Goal: Transaction & Acquisition: Book appointment/travel/reservation

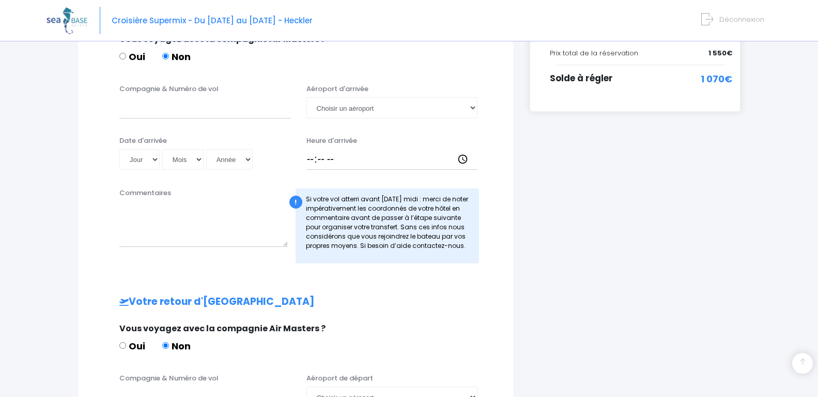
scroll to position [253, 0]
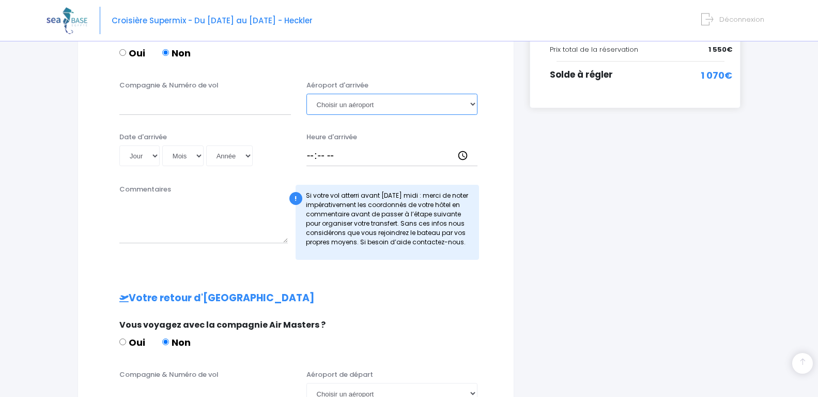
click at [473, 103] on select "Choisir un aéroport Hurghada Marsa Alam" at bounding box center [393, 104] width 172 height 21
click at [568, 141] on div "i Finalisez votre réservation et réglez le solde avant le 09/09/2025 Récapitula…" at bounding box center [635, 213] width 226 height 704
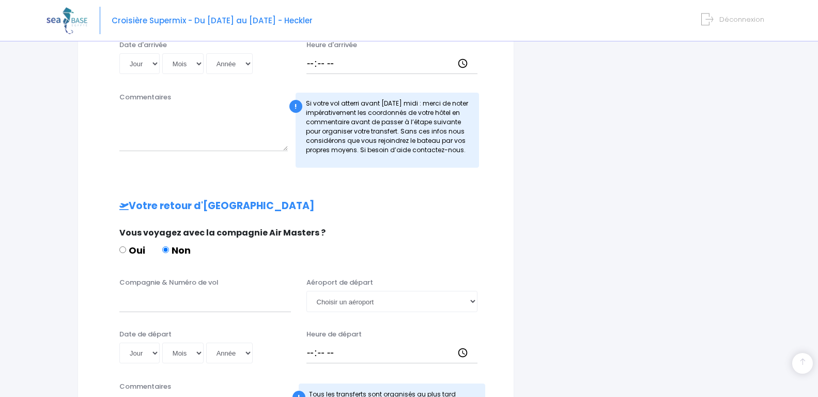
scroll to position [357, 0]
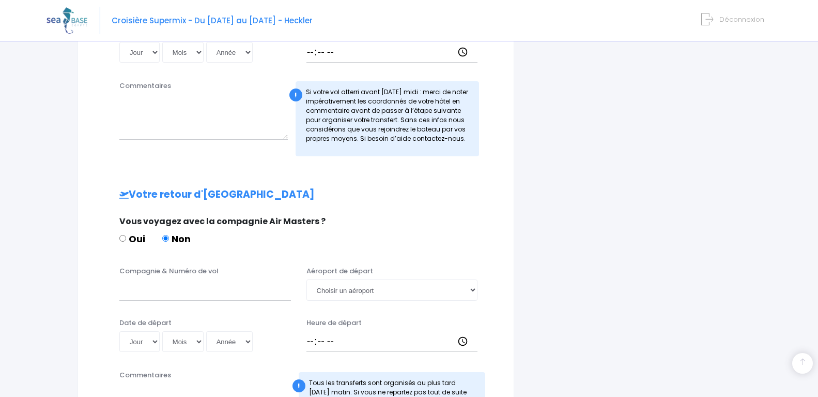
click at [119, 237] on div "Vous voyagez avec la compagnie Air Masters ? Oui Non" at bounding box center [295, 235] width 366 height 41
click at [120, 237] on input "Oui" at bounding box center [122, 238] width 7 height 7
radio input "true"
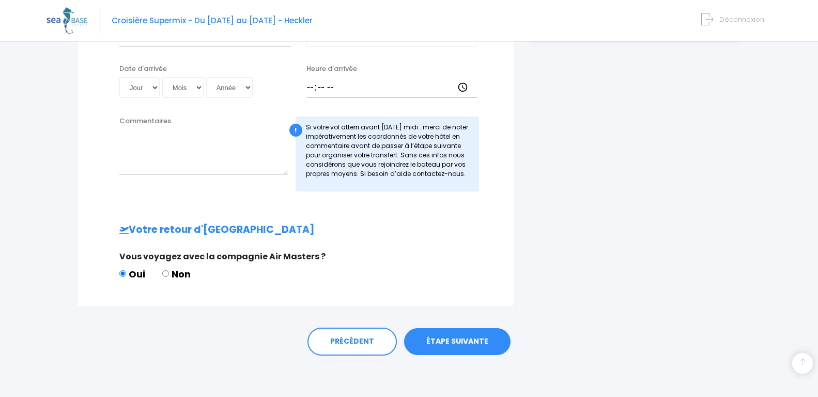
click at [167, 273] on input "Non" at bounding box center [165, 273] width 7 height 7
radio input "true"
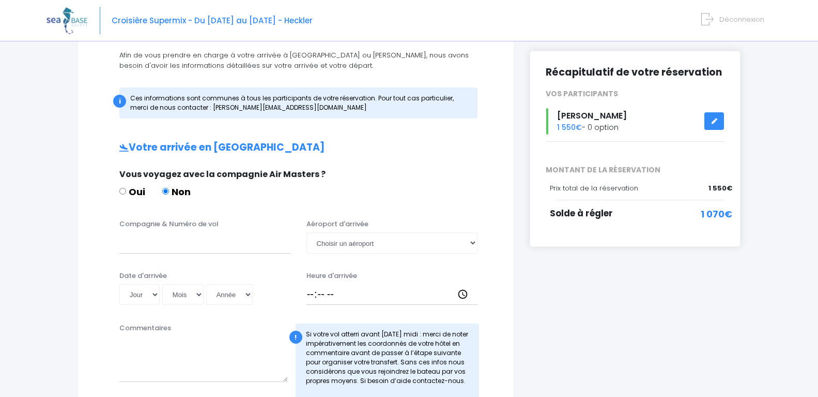
scroll to position [166, 0]
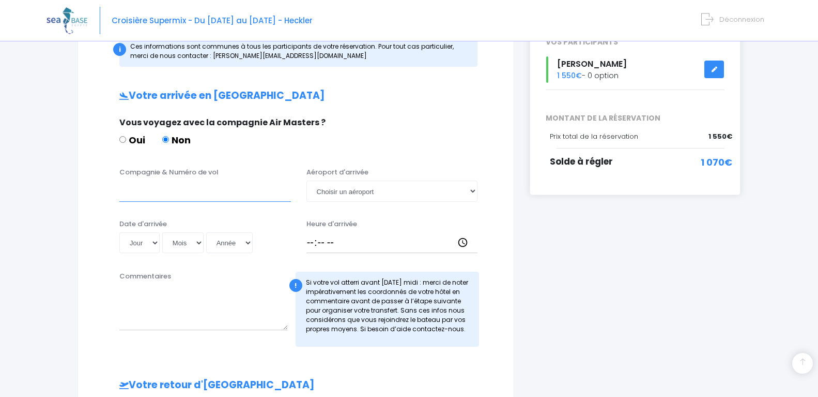
click at [153, 196] on input "Compagnie & Numéro de vol" at bounding box center [205, 190] width 172 height 21
click at [470, 190] on select "Choisir un aéroport Hurghada Marsa Alam" at bounding box center [393, 190] width 172 height 21
select select "Hurghada"
click at [307, 180] on select "Choisir un aéroport Hurghada Marsa Alam" at bounding box center [393, 190] width 172 height 21
click at [158, 203] on div "Compagnie & Numéro de vol Aéroport d'arrivée Choisir un aéroport Hurghada Marsa…" at bounding box center [296, 187] width 410 height 41
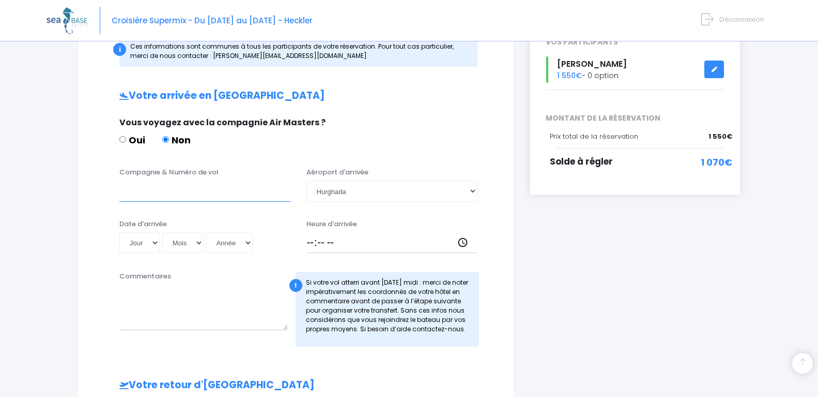
click at [158, 198] on input "Compagnie & Numéro de vol" at bounding box center [205, 190] width 172 height 21
type input "lufthansa LH4480"
click at [155, 242] on select "Jour 01 02 03 04 05 06 07 08 09 10 11 12 13 14 15 16 17 18 19 20 21 22 23 24 25…" at bounding box center [139, 242] width 40 height 21
select select "08"
click at [119, 232] on select "Jour 01 02 03 04 05 06 07 08 09 10 11 12 13 14 15 16 17 18 19 20 21 22 23 24 25…" at bounding box center [139, 242] width 40 height 21
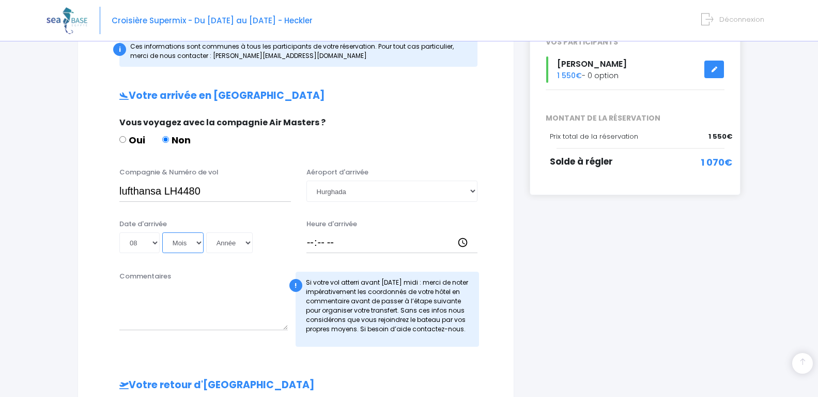
click at [198, 240] on select "Mois 01 02 03 04 05 06 07 08 09 10 11 12" at bounding box center [182, 242] width 41 height 21
select select "11"
click at [163, 232] on select "Mois 01 02 03 04 05 06 07 08 09 10 11 12" at bounding box center [182, 242] width 41 height 21
click at [249, 242] on select "Année 2045 2044 2043 2042 2041 2040 2039 2038 2037 2036 2035 2034 2033 2032 203…" at bounding box center [229, 242] width 47 height 21
select select "2025"
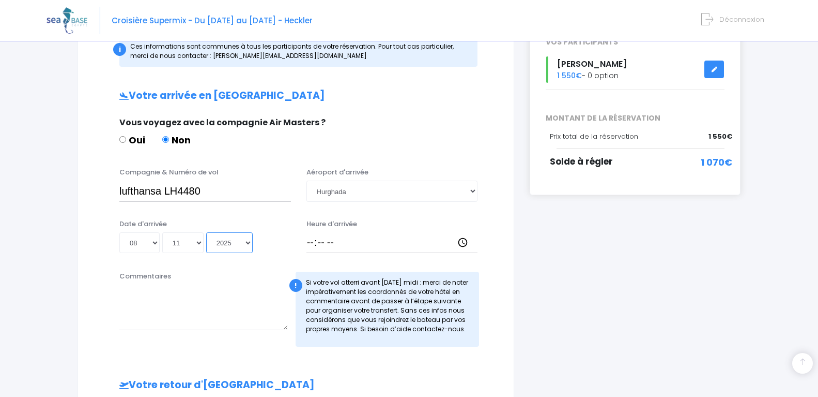
click at [208, 232] on select "Année 2045 2044 2043 2042 2041 2040 2039 2038 2037 2036 2035 2034 2033 2032 203…" at bounding box center [229, 242] width 47 height 21
type input "2025-11-08"
click at [311, 241] on input "Heure d'arrivée" at bounding box center [393, 242] width 172 height 21
type input "18:00"
click at [546, 278] on div "i Finalisez votre réservation et réglez le solde avant le 09/09/2025 Récapitula…" at bounding box center [635, 300] width 226 height 704
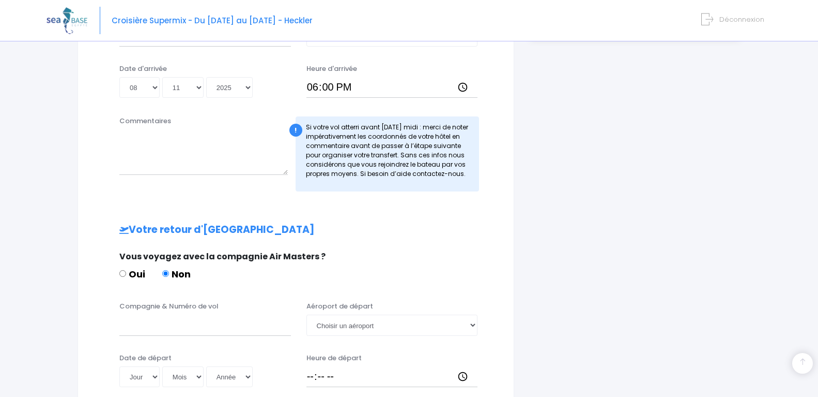
scroll to position [373, 0]
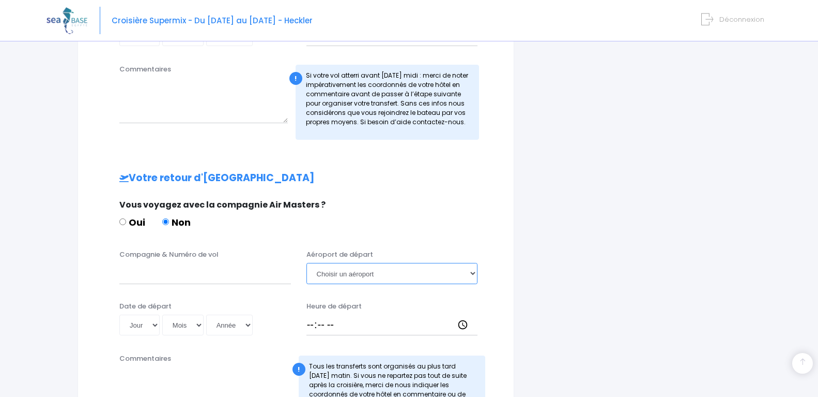
click at [472, 274] on select "Choisir un aéroport Hurghada Marsa Alam" at bounding box center [393, 273] width 172 height 21
select select "Hurghada"
click at [307, 263] on select "Choisir un aéroport Hurghada Marsa Alam" at bounding box center [393, 273] width 172 height 21
click at [179, 278] on input "Compagnie & Numéro de vol" at bounding box center [205, 273] width 172 height 21
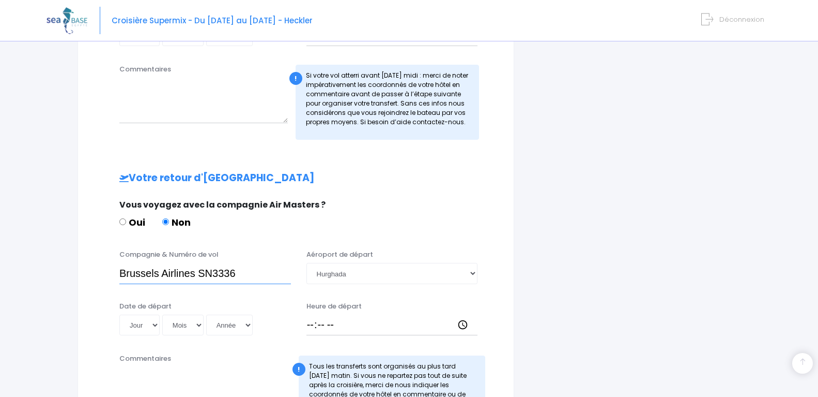
type input "Brussels Airlines SN3336"
click at [154, 323] on select "Jour 01 02 03 04 05 06 07 08 09 10 11 12 13 14 15 16 17 18 19 20 21 22 23 24 25…" at bounding box center [139, 324] width 40 height 21
select select "15"
click at [119, 314] on select "Jour 01 02 03 04 05 06 07 08 09 10 11 12 13 14 15 16 17 18 19 20 21 22 23 24 25…" at bounding box center [139, 324] width 40 height 21
click at [201, 322] on select "Mois 01 02 03 04 05 06 07 08 09 10 11 12" at bounding box center [182, 324] width 41 height 21
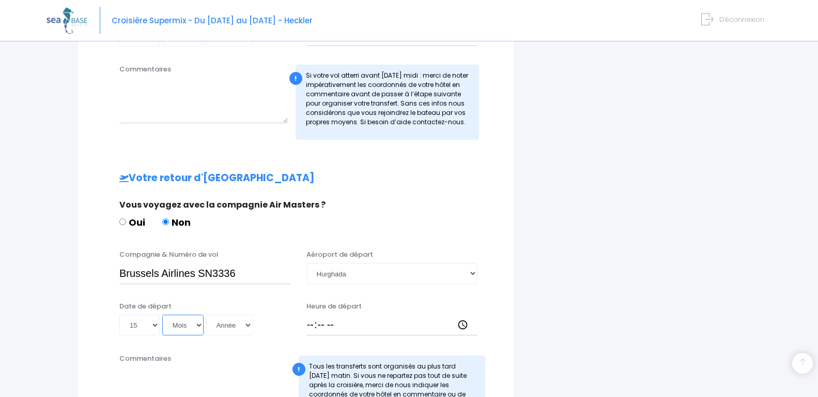
select select "11"
click at [163, 314] on select "Mois 01 02 03 04 05 06 07 08 09 10 11 12" at bounding box center [182, 324] width 41 height 21
click at [247, 324] on select "Année 2045 2044 2043 2042 2041 2040 2039 2038 2037 2036 2035 2034 2033 2032 203…" at bounding box center [229, 324] width 47 height 21
select select "2025"
click at [208, 314] on select "Année 2045 2044 2043 2042 2041 2040 2039 2038 2037 2036 2035 2034 2033 2032 203…" at bounding box center [229, 324] width 47 height 21
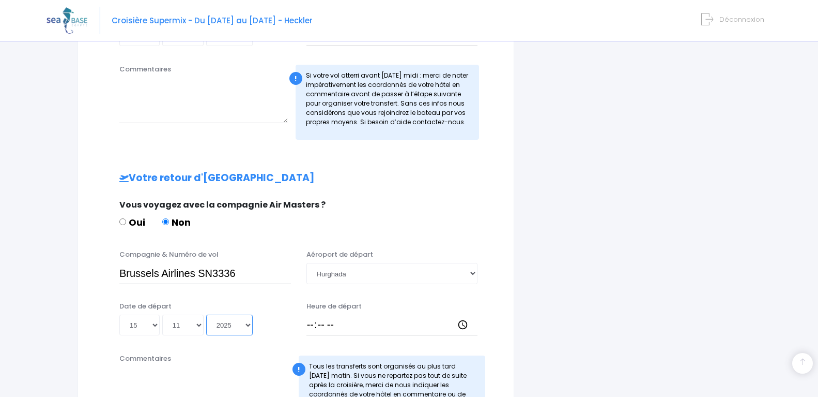
type input "2025-11-15"
click at [313, 323] on input "Heure de départ" at bounding box center [393, 324] width 172 height 21
type input "23:00"
click at [515, 311] on div "Informations de voyage Afin de vous prendre en charge à votre arrivée à Hurghad…" at bounding box center [296, 124] width 452 height 767
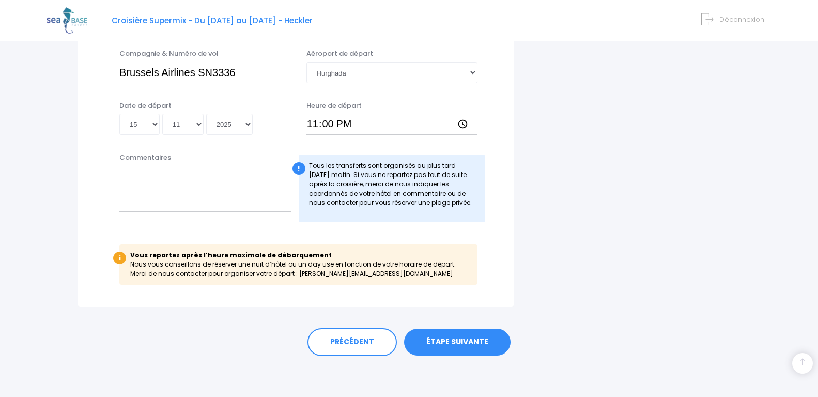
scroll to position [574, 0]
click at [453, 336] on link "ÉTAPE SUIVANTE" at bounding box center [457, 341] width 107 height 27
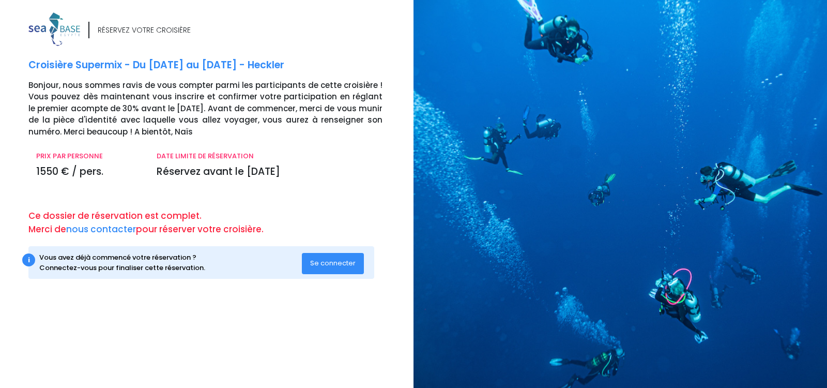
click at [336, 267] on span "Se connecter" at bounding box center [332, 263] width 45 height 10
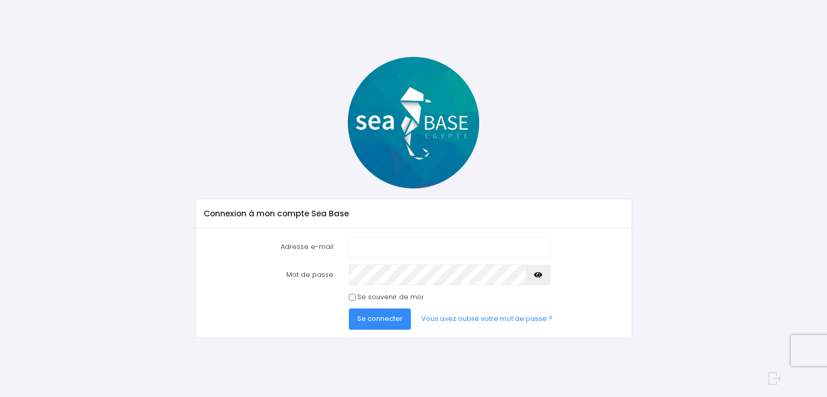
type input "vincentpradel31@gmail.com"
click at [390, 321] on span "Se connecter" at bounding box center [379, 318] width 45 height 10
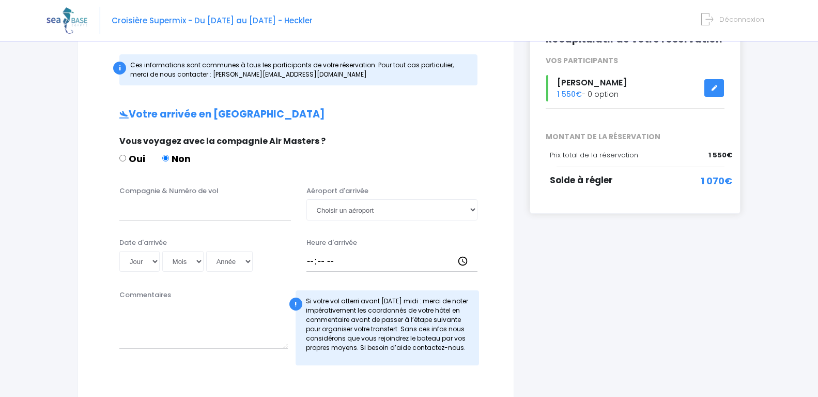
scroll to position [155, 0]
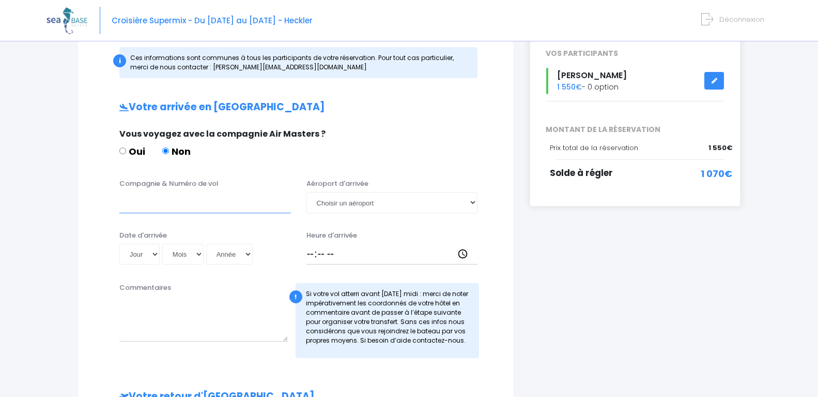
click at [137, 207] on input "Compagnie & Numéro de vol" at bounding box center [205, 202] width 172 height 21
click at [247, 204] on input "Lufthansa" at bounding box center [205, 202] width 172 height 21
type input "Lufthansa LH1101"
click at [359, 201] on select "Choisir un aéroport Hurghada Marsa Alam" at bounding box center [393, 202] width 172 height 21
select select "Hurghada"
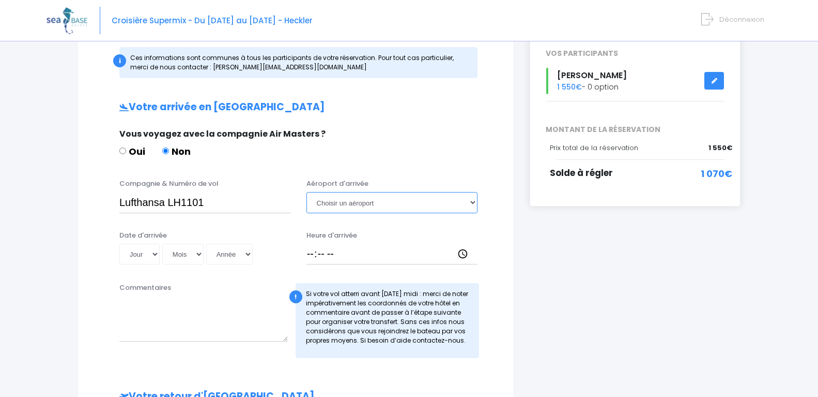
click at [307, 192] on select "Choisir un aéroport Hurghada Marsa Alam" at bounding box center [393, 202] width 172 height 21
click at [155, 252] on select "Jour 01 02 03 04 05 06 07 08 09 10 11 12 13 14 15 16 17 18 19 20 21 22 23 24 25…" at bounding box center [139, 254] width 40 height 21
click at [203, 200] on input "Lufthansa LH1101" at bounding box center [205, 202] width 172 height 21
type input "Lufthansa LH4480"
click at [315, 249] on input "Heure d'arrivée" at bounding box center [393, 254] width 172 height 21
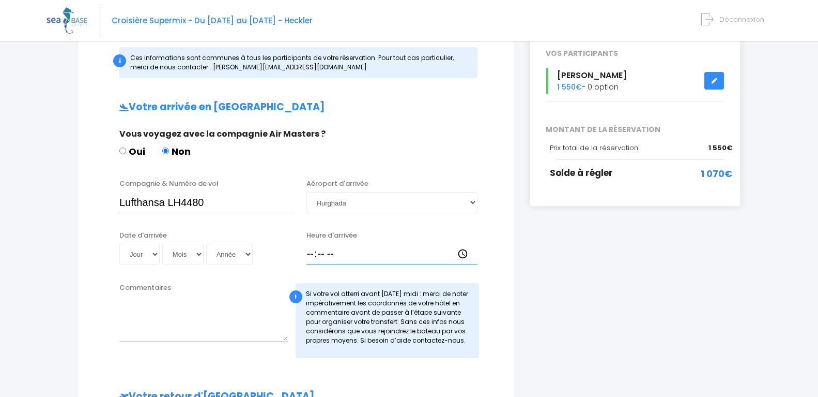
type input "18:00"
click at [535, 271] on div "i Finalisez votre réservation et réglez le solde avant le 09/09/2025 Récapitula…" at bounding box center [635, 311] width 226 height 704
click at [637, 312] on div "i Finalisez votre réservation et réglez le solde avant le 09/09/2025 Récapitula…" at bounding box center [635, 311] width 226 height 704
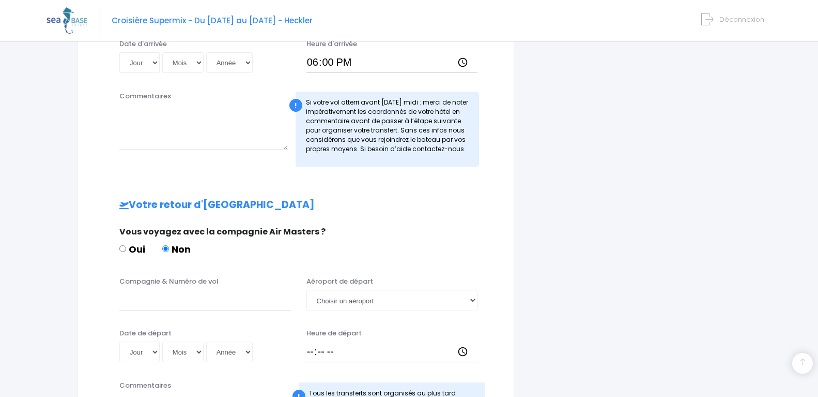
scroll to position [414, 0]
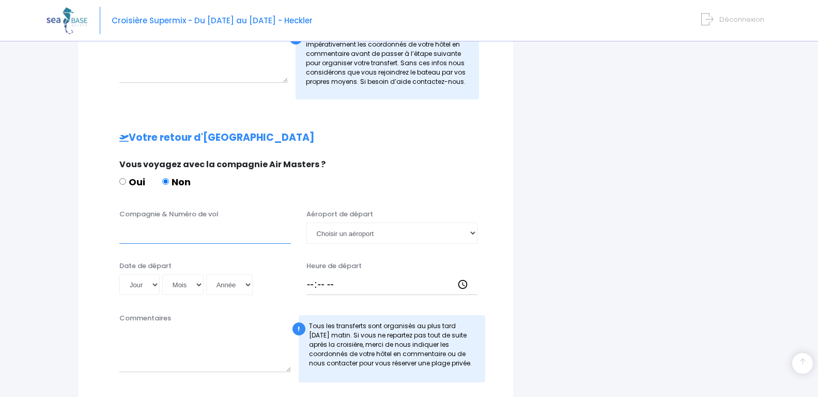
click at [143, 236] on input "Compagnie & Numéro de vol" at bounding box center [205, 232] width 172 height 21
type input "Brussels Airlines SN3336"
click at [393, 233] on select "Choisir un aéroport Hurghada Marsa Alam" at bounding box center [393, 232] width 172 height 21
select select "Hurghada"
click at [307, 222] on select "Choisir un aéroport Hurghada Marsa Alam" at bounding box center [393, 232] width 172 height 21
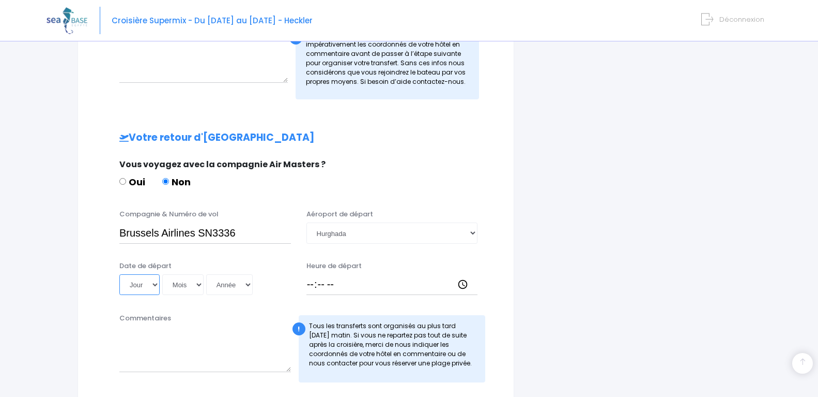
click at [151, 282] on select "Jour 01 02 03 04 05 06 07 08 09 10 11 12 13 14 15 16 17 18 19 20 21 22 23 24 25…" at bounding box center [139, 284] width 40 height 21
select select "15"
click at [119, 274] on select "Jour 01 02 03 04 05 06 07 08 09 10 11 12 13 14 15 16 17 18 19 20 21 22 23 24 25…" at bounding box center [139, 284] width 40 height 21
click at [192, 285] on select "Mois 01 02 03 04 05 06 07 08 09 10 11 12" at bounding box center [182, 284] width 41 height 21
select select "11"
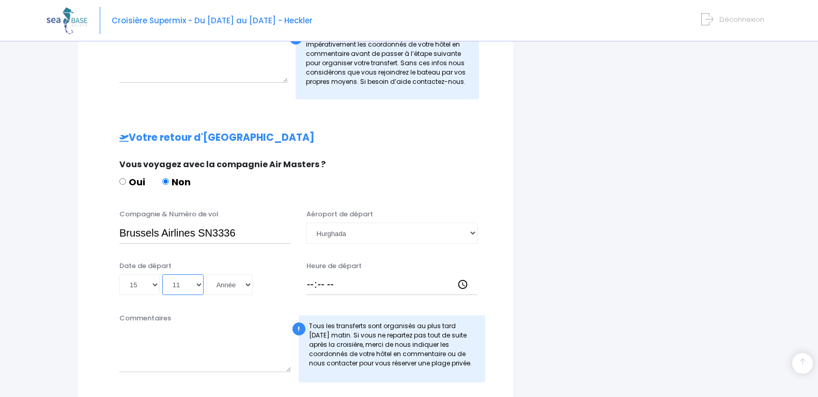
click at [163, 274] on select "Mois 01 02 03 04 05 06 07 08 09 10 11 12" at bounding box center [182, 284] width 41 height 21
click at [246, 279] on select "Année 2045 2044 2043 2042 2041 2040 2039 2038 2037 2036 2035 2034 2033 2032 203…" at bounding box center [229, 284] width 47 height 21
select select "2025"
click at [208, 274] on select "Année 2045 2044 2043 2042 2041 2040 2039 2038 2037 2036 2035 2034 2033 2032 203…" at bounding box center [229, 284] width 47 height 21
type input "2025-11-15"
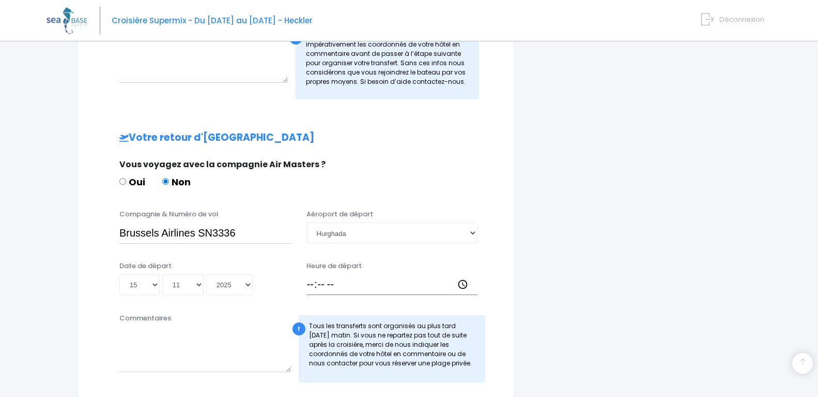
click at [381, 285] on input "Heure de départ" at bounding box center [393, 284] width 172 height 21
type input "23:00"
click at [807, 289] on div "Notre plateforme de réservation n'est pas compatible avec votre appareil. Veuil…" at bounding box center [409, 71] width 818 height 971
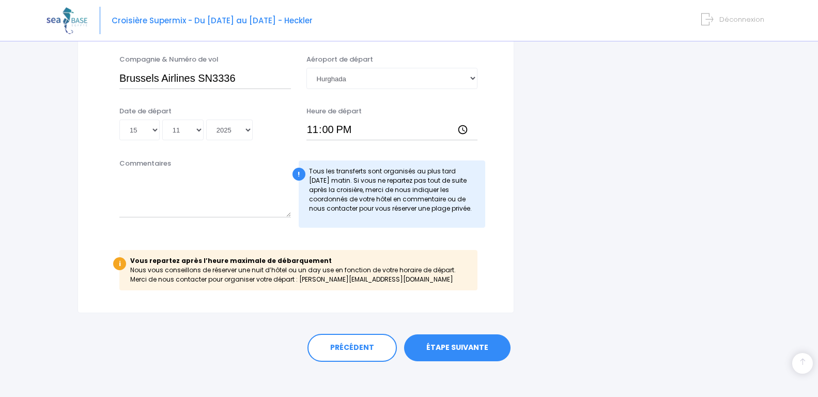
scroll to position [569, 0]
click at [451, 340] on link "ÉTAPE SUIVANTE" at bounding box center [457, 346] width 107 height 27
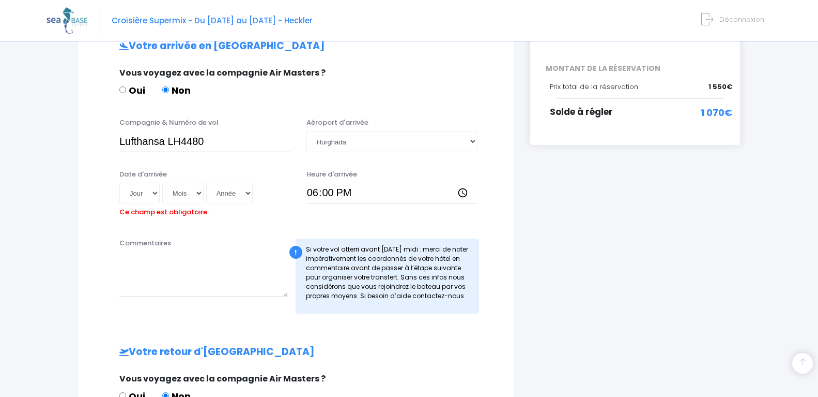
scroll to position [212, 0]
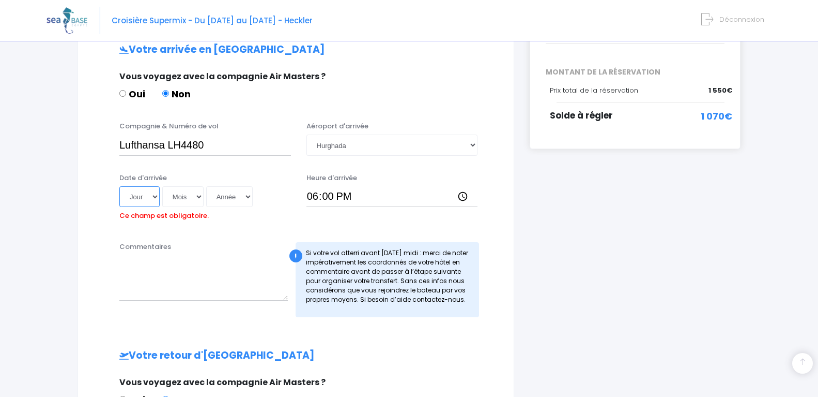
click at [153, 191] on select "Jour 01 02 03 04 05 06 07 08 09 10 11 12 13 14 15 16 17 18 19 20 21 22 23 24 25…" at bounding box center [139, 196] width 40 height 21
select select "08"
click at [119, 186] on select "Jour 01 02 03 04 05 06 07 08 09 10 11 12 13 14 15 16 17 18 19 20 21 22 23 24 25…" at bounding box center [139, 196] width 40 height 21
click at [195, 191] on select "Mois 01 02 03 04 05 06 07 08 09 10 11 12" at bounding box center [182, 196] width 41 height 21
select select "11"
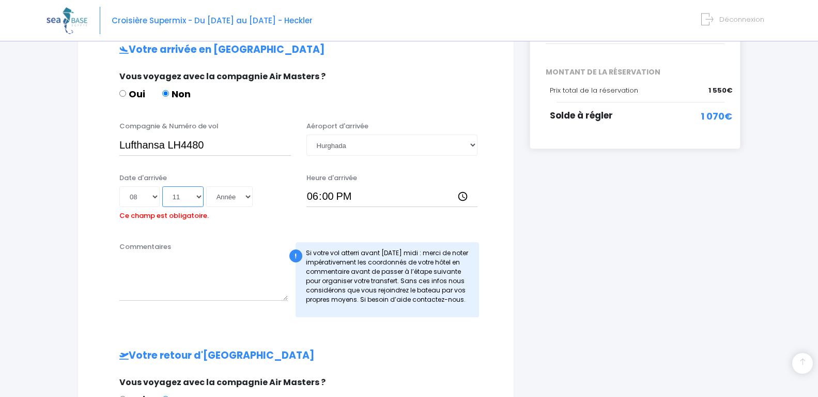
click at [163, 186] on select "Mois 01 02 03 04 05 06 07 08 09 10 11 12" at bounding box center [182, 196] width 41 height 21
click at [236, 194] on select "Année 2045 2044 2043 2042 2041 2040 2039 2038 2037 2036 2035 2034 2033 2032 203…" at bounding box center [229, 196] width 47 height 21
select select "2025"
click at [208, 186] on select "Année 2045 2044 2043 2042 2041 2040 2039 2038 2037 2036 2035 2034 2033 2032 203…" at bounding box center [229, 196] width 47 height 21
type input "2025-11-08"
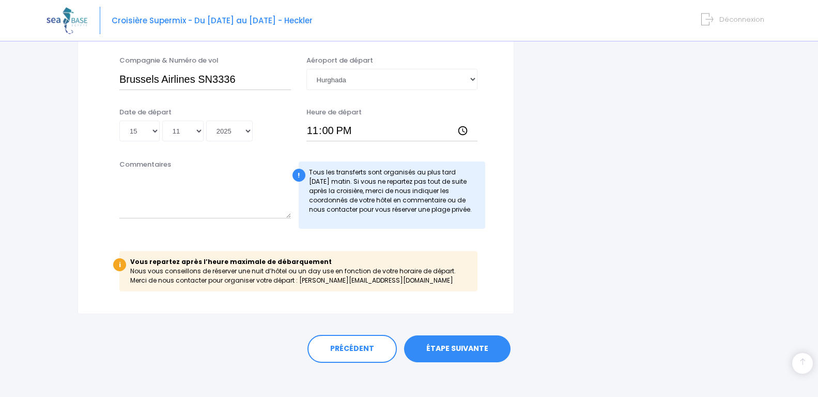
scroll to position [591, 0]
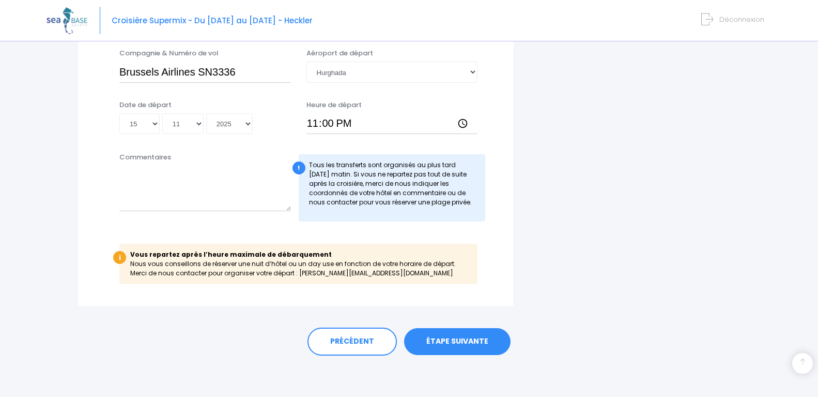
click at [448, 340] on link "ÉTAPE SUIVANTE" at bounding box center [457, 341] width 107 height 27
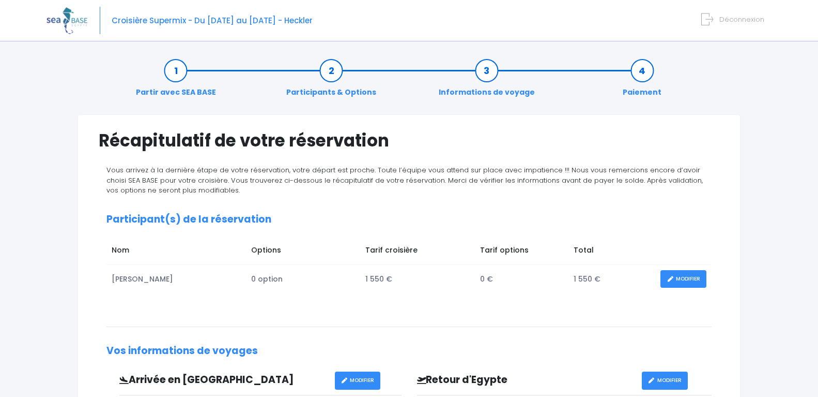
click at [804, 146] on div "Notre plateforme de réservation n'est pas compatible avec votre appareil. Veuil…" at bounding box center [409, 363] width 818 height 727
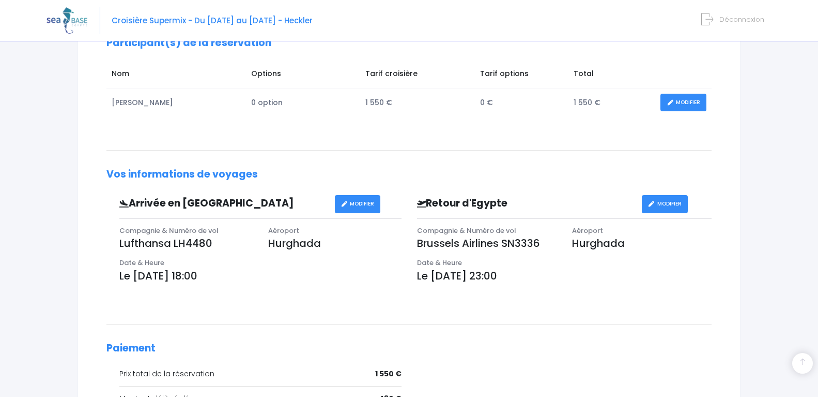
scroll to position [52, 0]
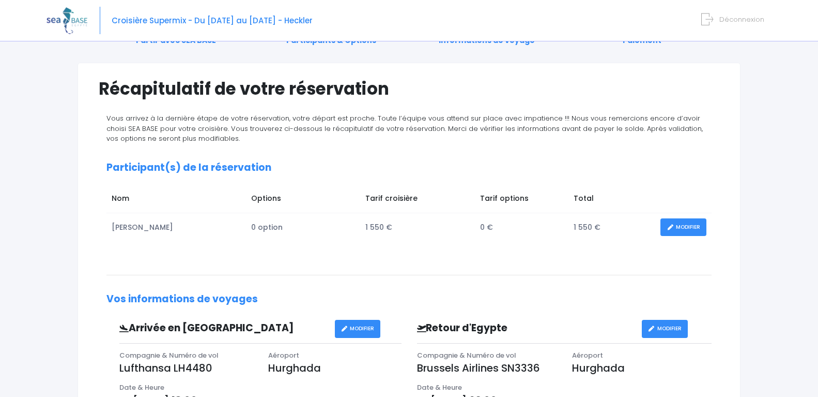
click at [688, 223] on link "MODIFIER" at bounding box center [684, 227] width 46 height 18
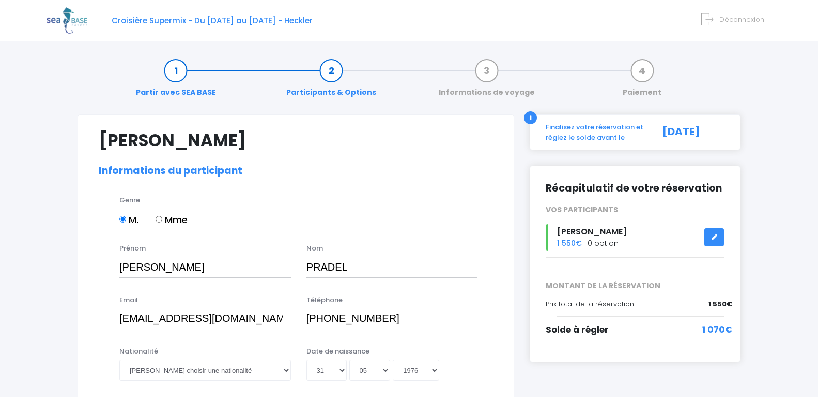
select select "N2"
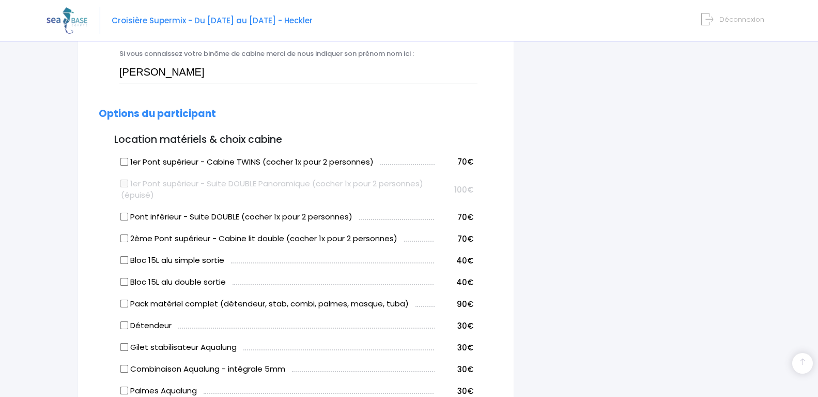
scroll to position [517, 0]
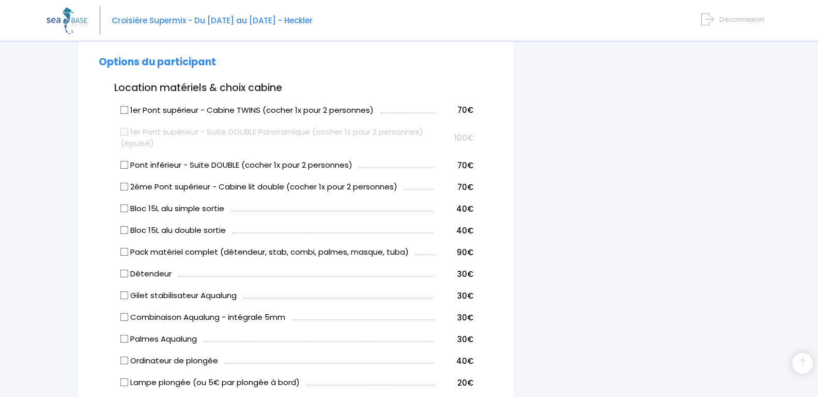
click at [123, 208] on input "Bloc 15L alu simple sortie" at bounding box center [124, 208] width 8 height 8
checkbox input "true"
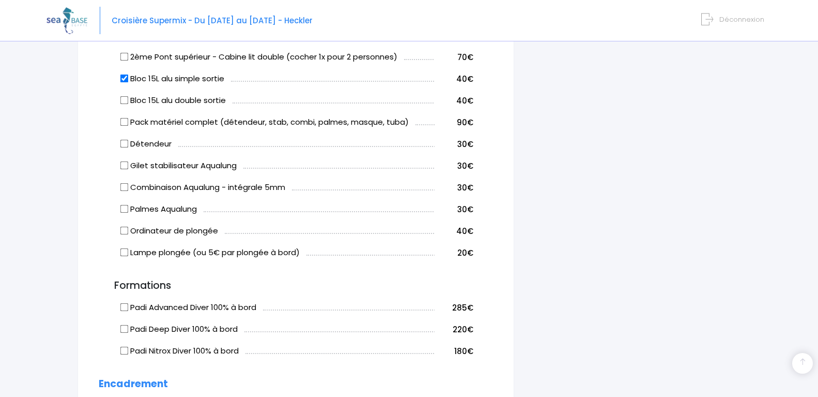
scroll to position [672, 0]
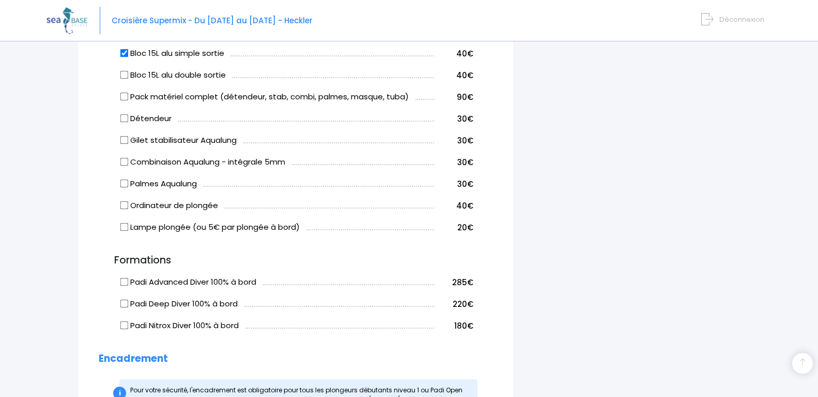
click at [124, 162] on input "Combinaison Aqualung - intégrale 5mm" at bounding box center [124, 162] width 8 height 8
checkbox input "true"
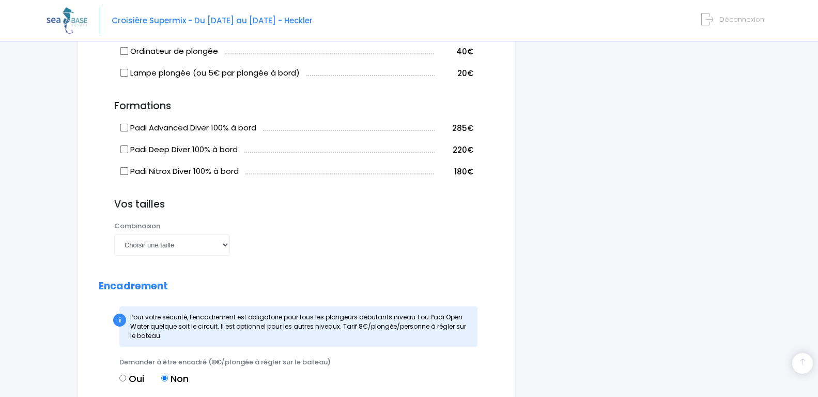
scroll to position [827, 0]
click at [222, 240] on select "Choisir une taille XS S M ML L XL XXL" at bounding box center [172, 243] width 116 height 21
select select "XXL"
click at [114, 233] on select "Choisir une taille XS S M ML L XL XXL" at bounding box center [172, 243] width 116 height 21
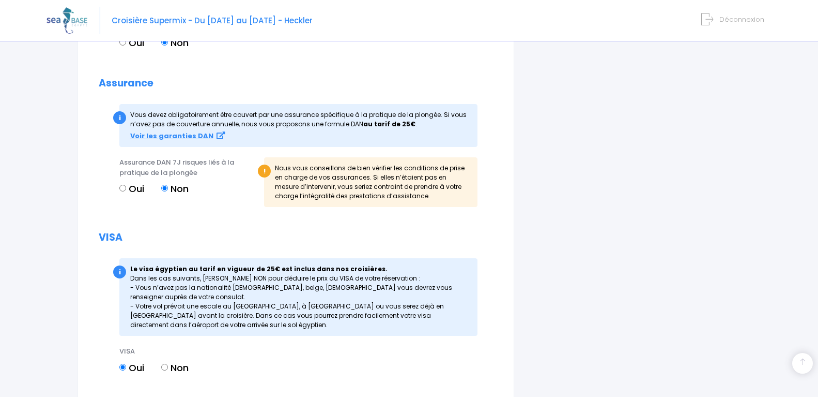
scroll to position [1189, 0]
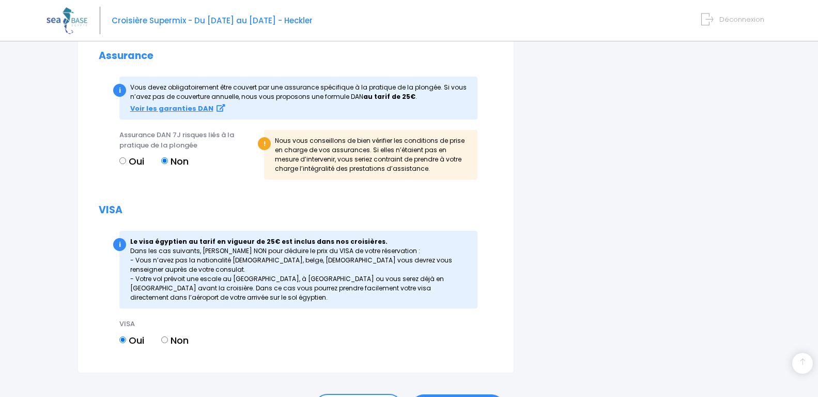
click at [119, 160] on div "Assurance DAN 7J risques liés à la pratique de la plongée Oui Non" at bounding box center [188, 158] width 153 height 56
click at [123, 162] on input "Oui" at bounding box center [122, 160] width 7 height 7
radio input "true"
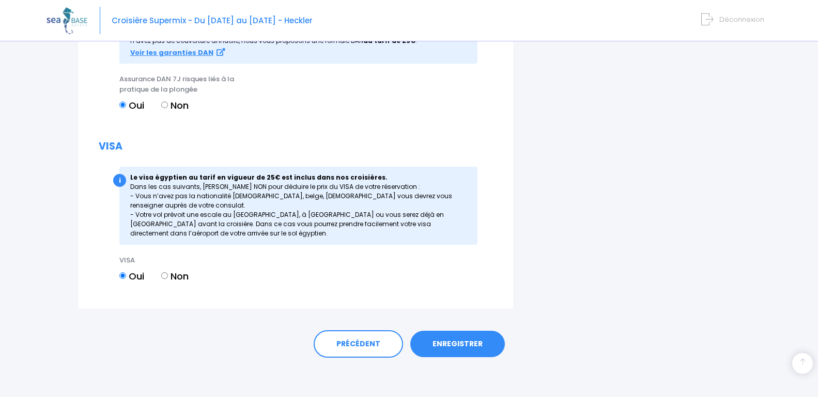
scroll to position [1247, 0]
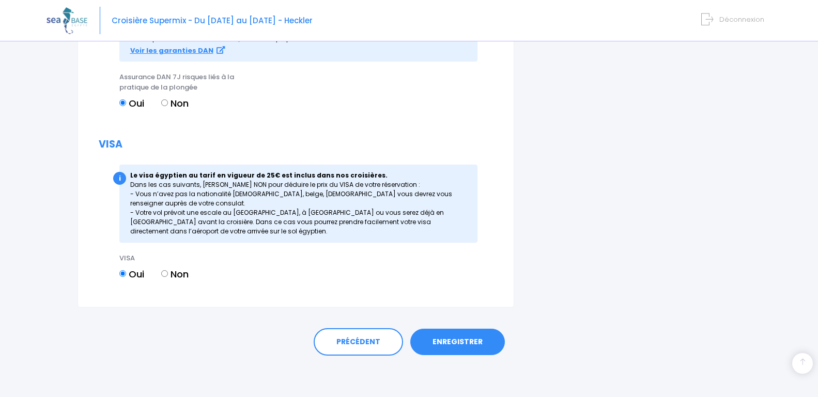
click at [447, 343] on link "ENREGISTRER" at bounding box center [458, 341] width 95 height 27
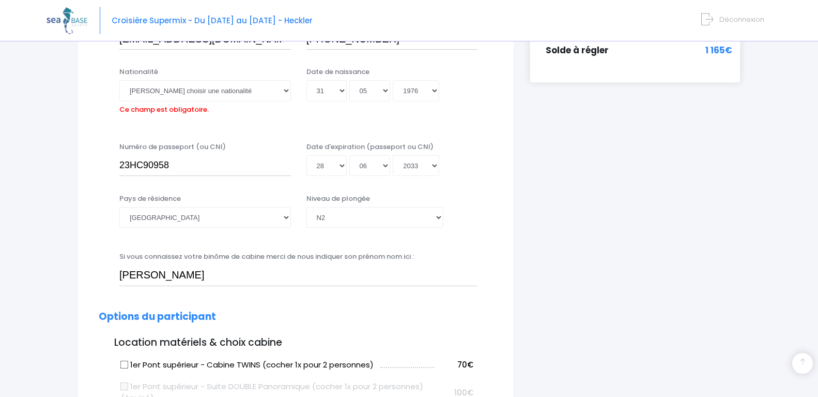
scroll to position [256, 0]
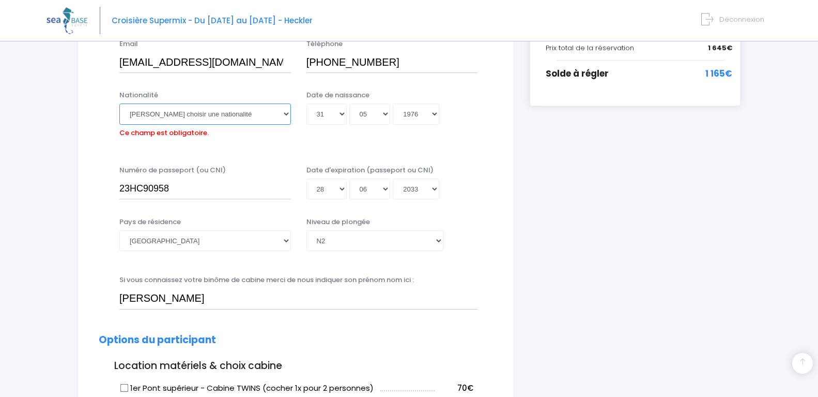
click at [170, 110] on select "Veuillez choisir une nationalité Afghane Albanaise Algerienne Allemande America…" at bounding box center [205, 113] width 172 height 21
select select "Française"
click at [119, 103] on select "Veuillez choisir une nationalité Afghane Albanaise Algerienne Allemande America…" at bounding box center [205, 113] width 172 height 21
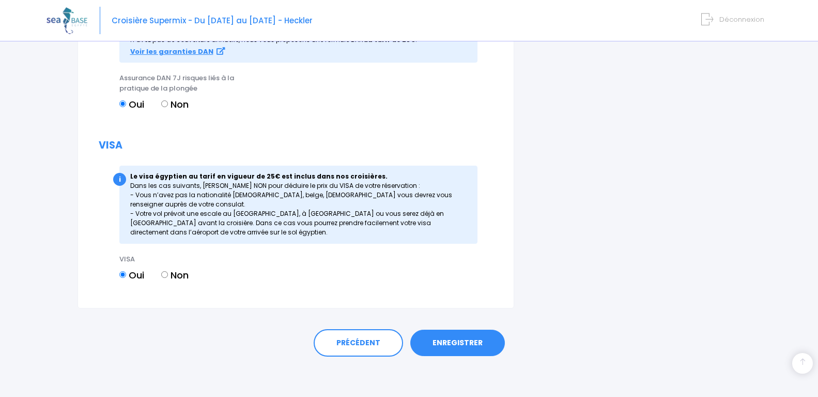
scroll to position [1247, 0]
click at [455, 337] on link "ENREGISTRER" at bounding box center [458, 341] width 95 height 27
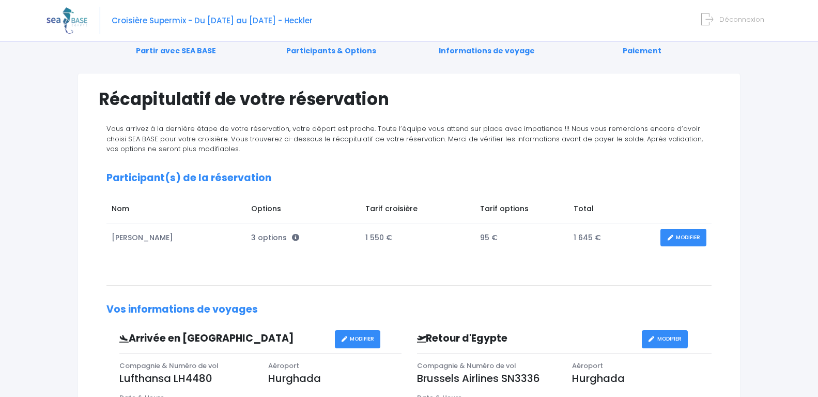
scroll to position [20, 0]
